Goal: Use online tool/utility: Utilize a website feature to perform a specific function

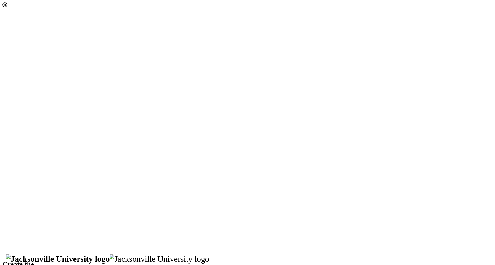
select select "[object Object]"
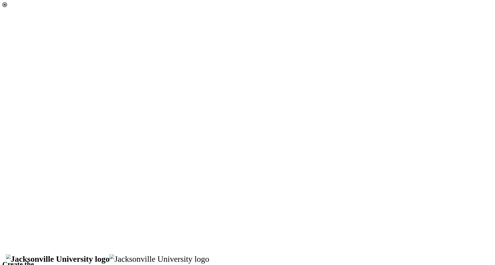
scroll to position [52, 0]
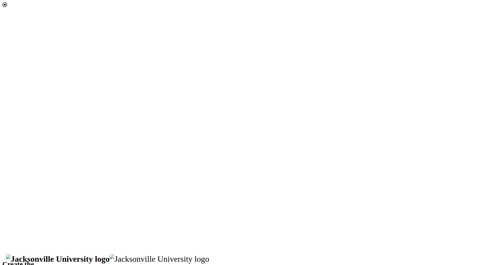
select select "[object Object]"
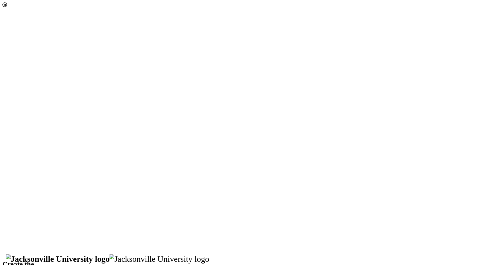
scroll to position [34, 0]
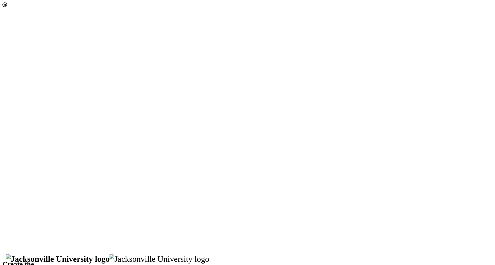
scroll to position [622, 0]
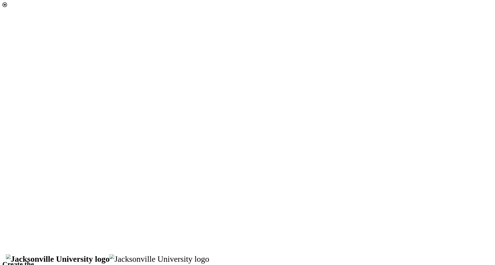
scroll to position [81, 0]
